Goal: Find specific fact: Find specific fact

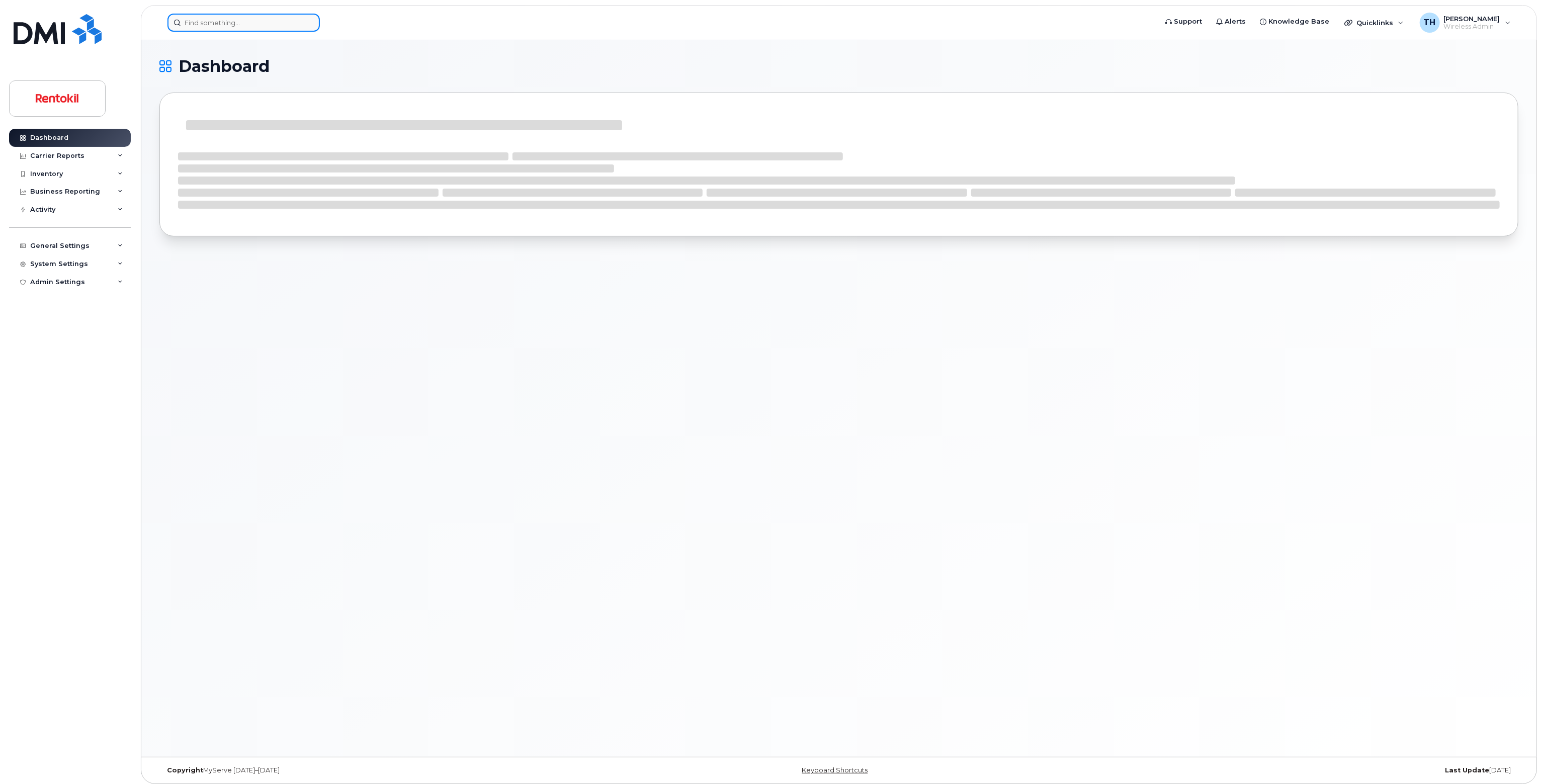
click at [291, 23] on input at bounding box center [244, 23] width 153 height 18
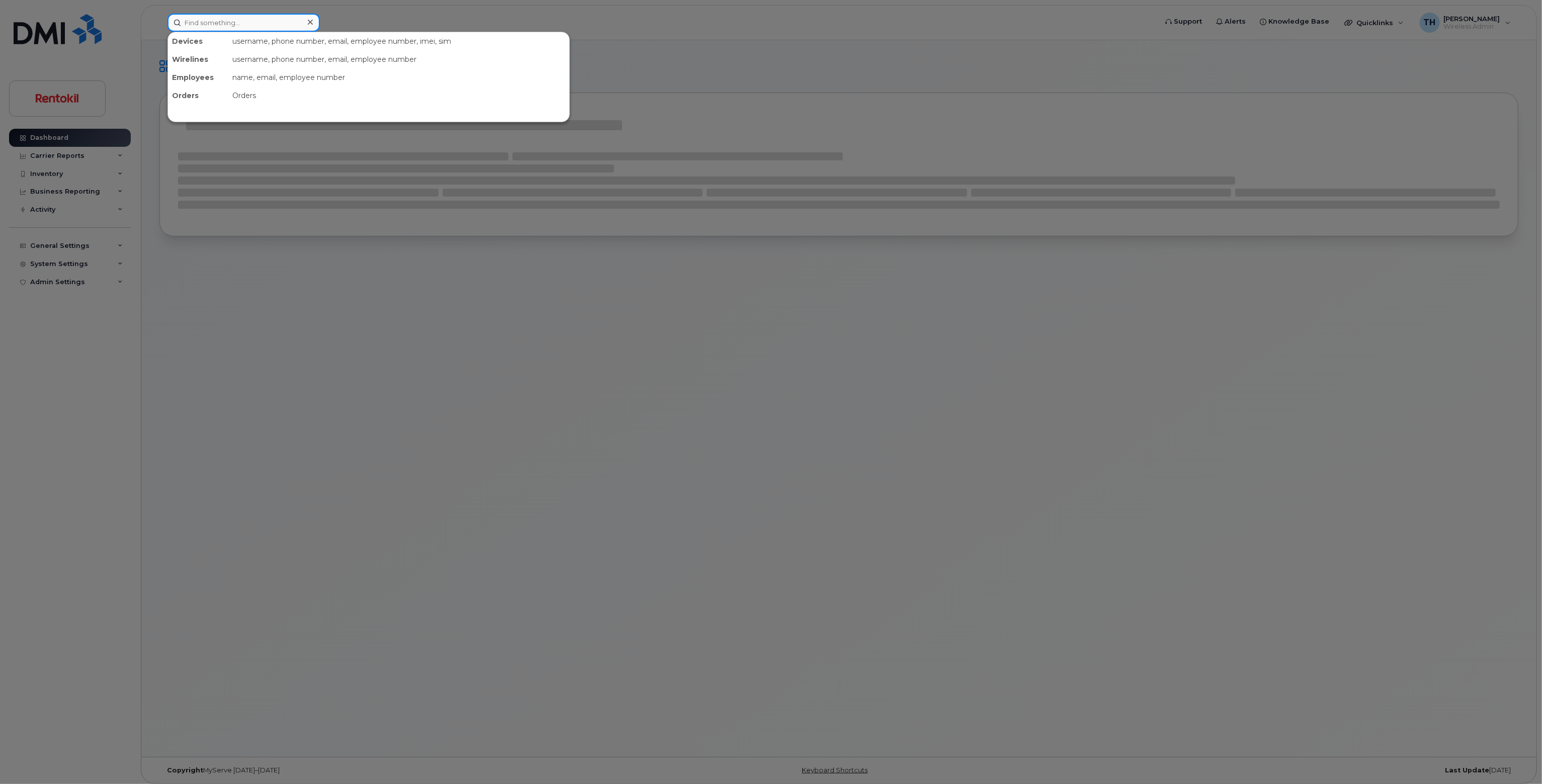
paste input "520-419-5190"
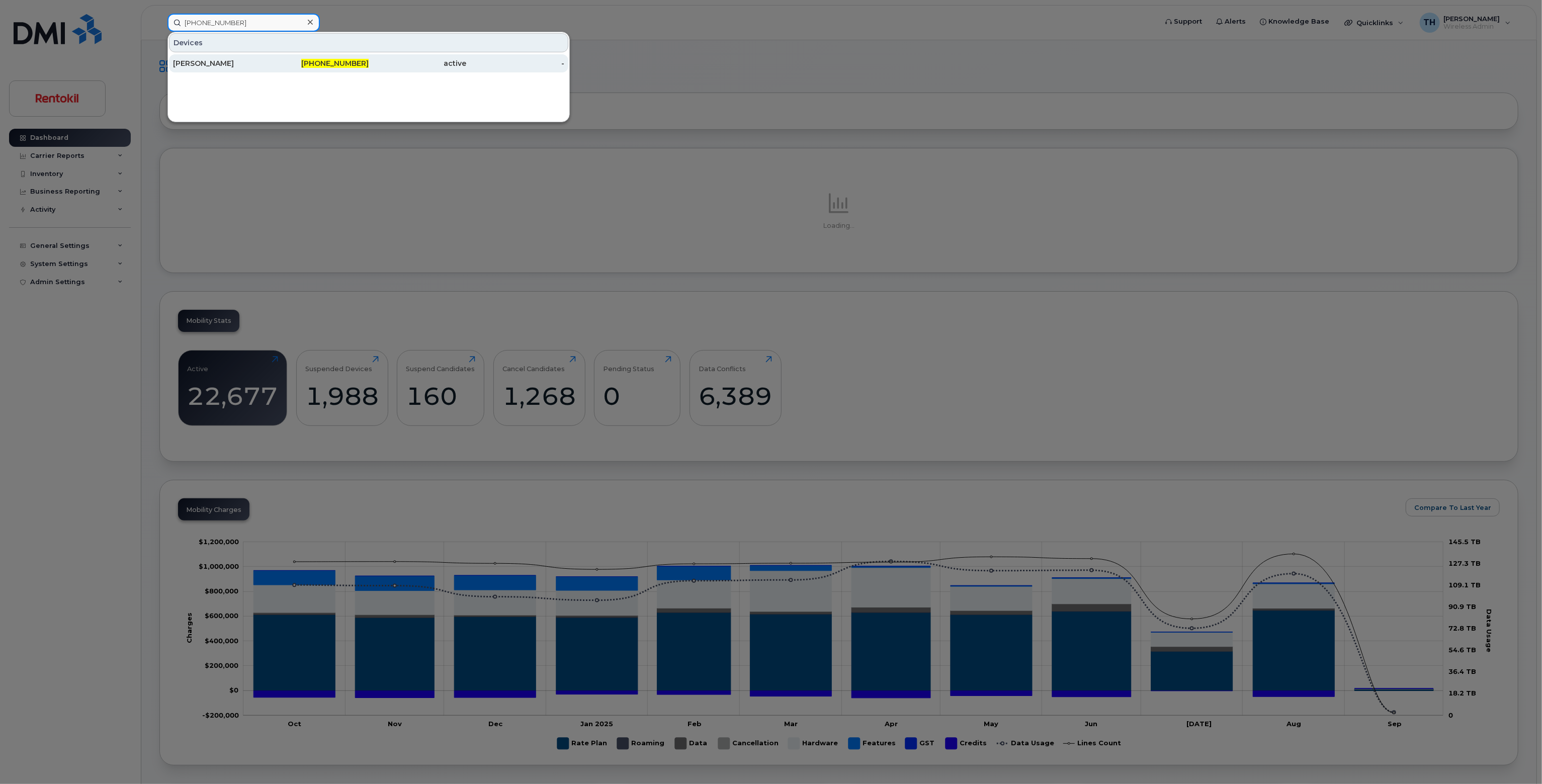
type input "520-419-5190"
click at [269, 64] on div "[PERSON_NAME]" at bounding box center [222, 63] width 98 height 10
